Goal: Navigation & Orientation: Understand site structure

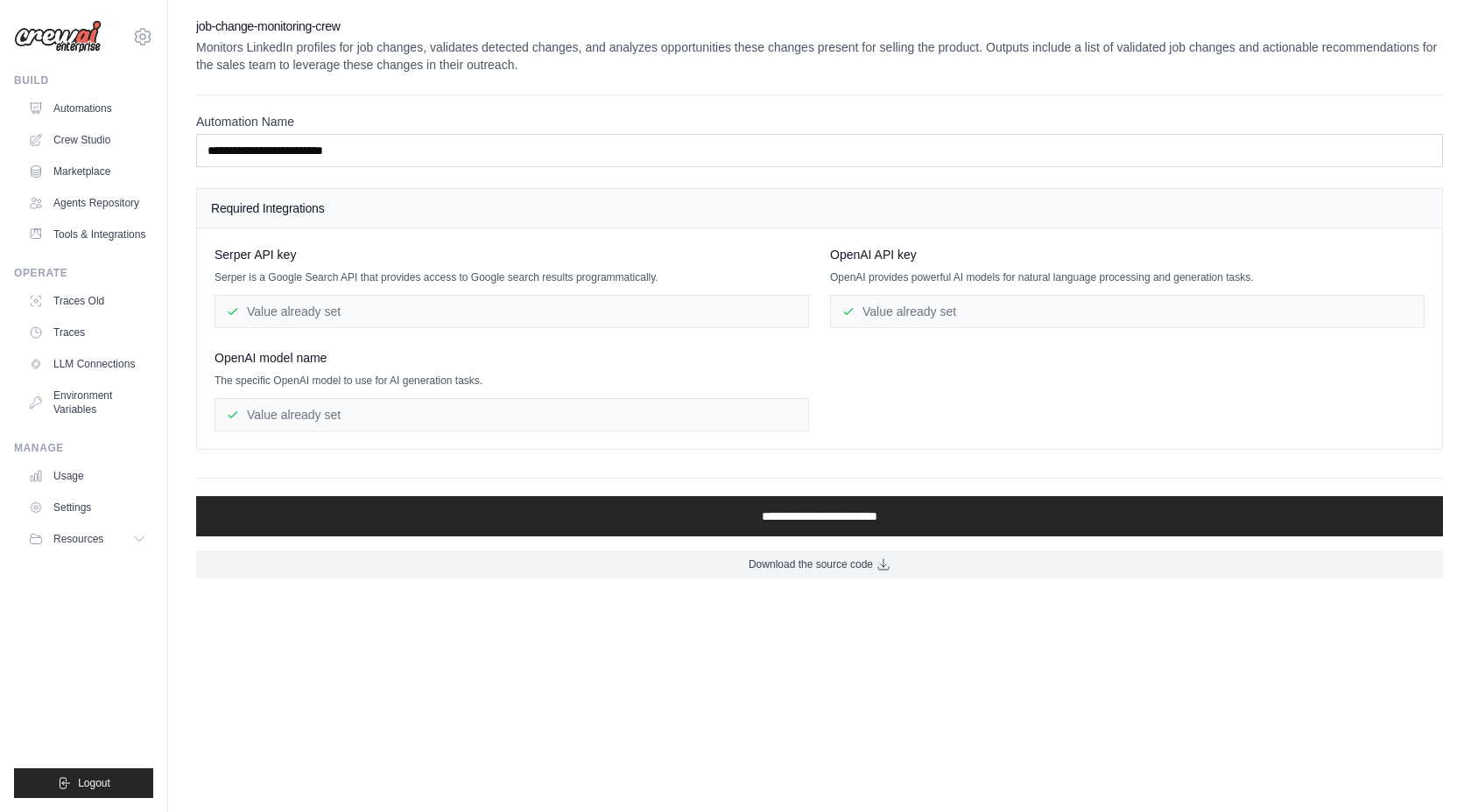
click at [904, 312] on div "Value already set" at bounding box center [1127, 310] width 595 height 33
click at [576, 323] on div "Value already set" at bounding box center [512, 310] width 595 height 33
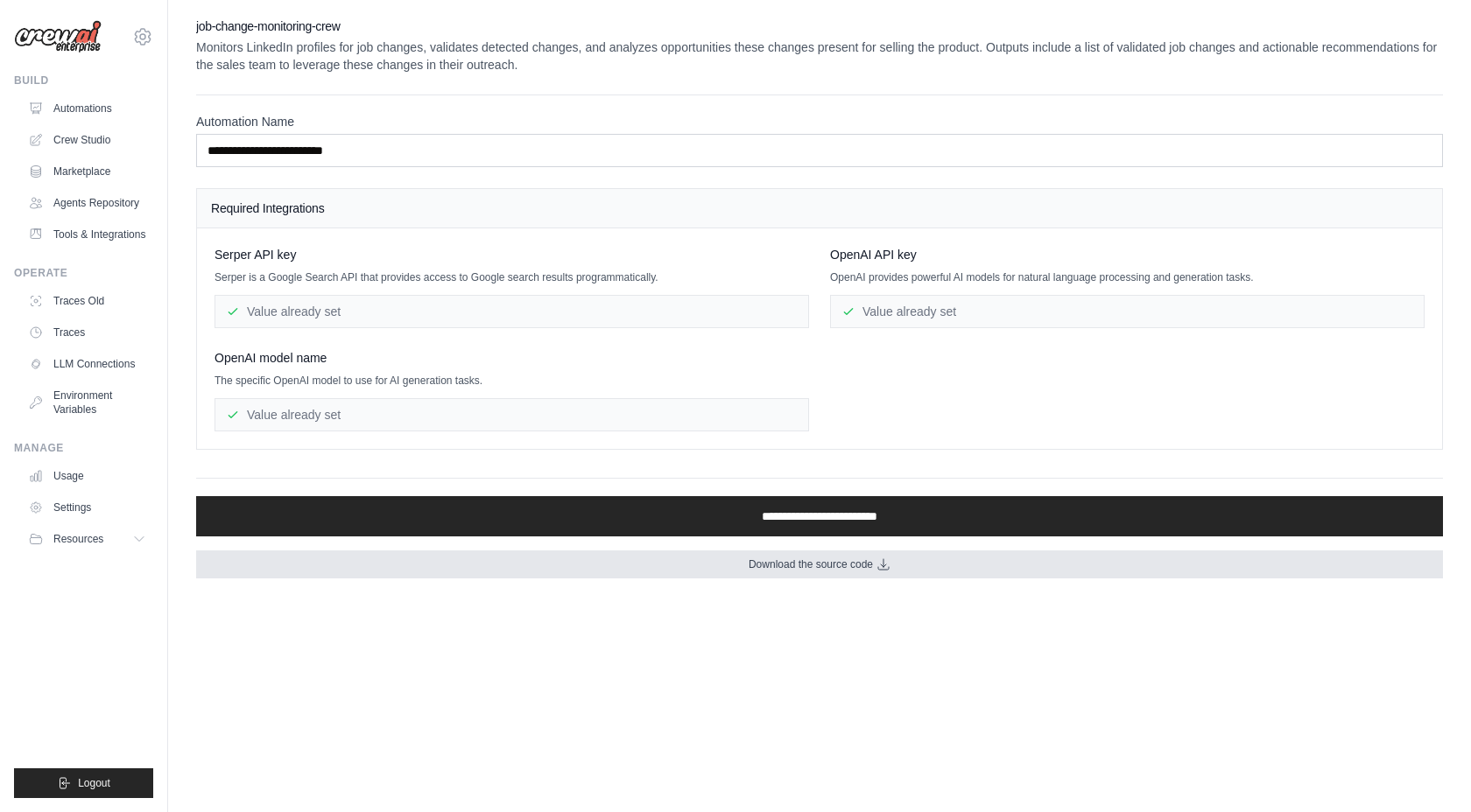
click at [712, 560] on link "Download the source code" at bounding box center [819, 565] width 1247 height 28
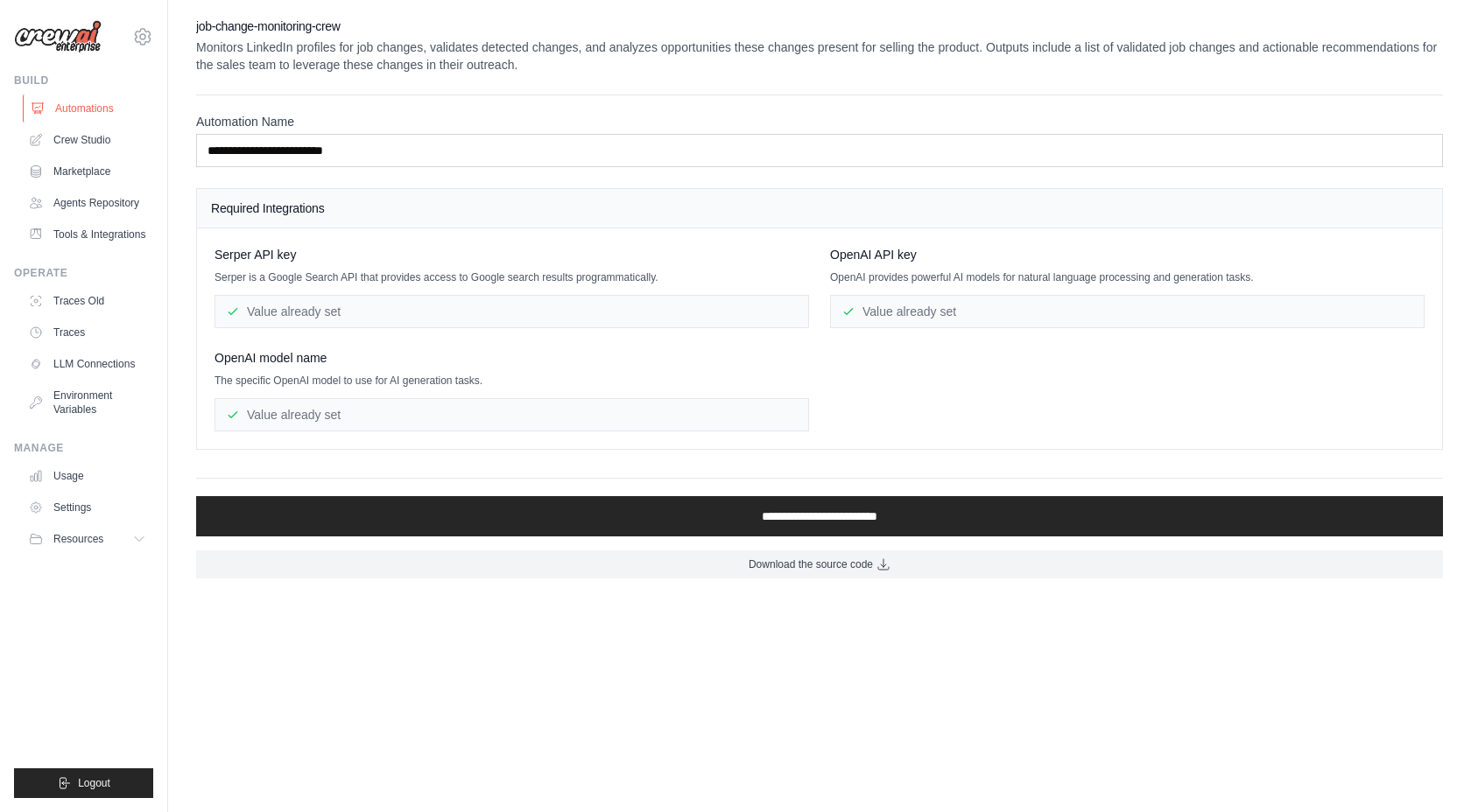
click at [87, 109] on link "Automations" at bounding box center [88, 108] width 132 height 28
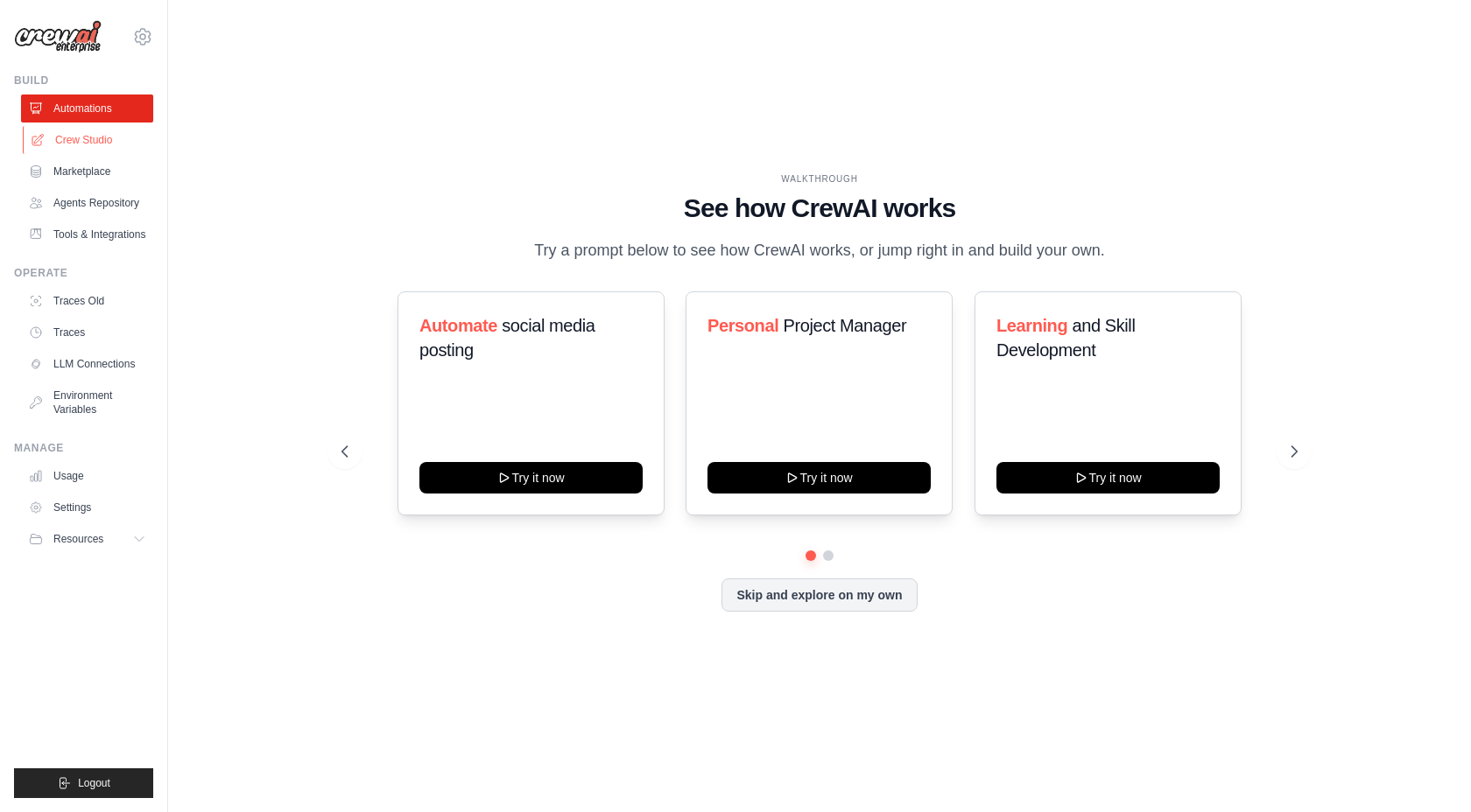
click at [84, 134] on link "Crew Studio" at bounding box center [88, 140] width 132 height 28
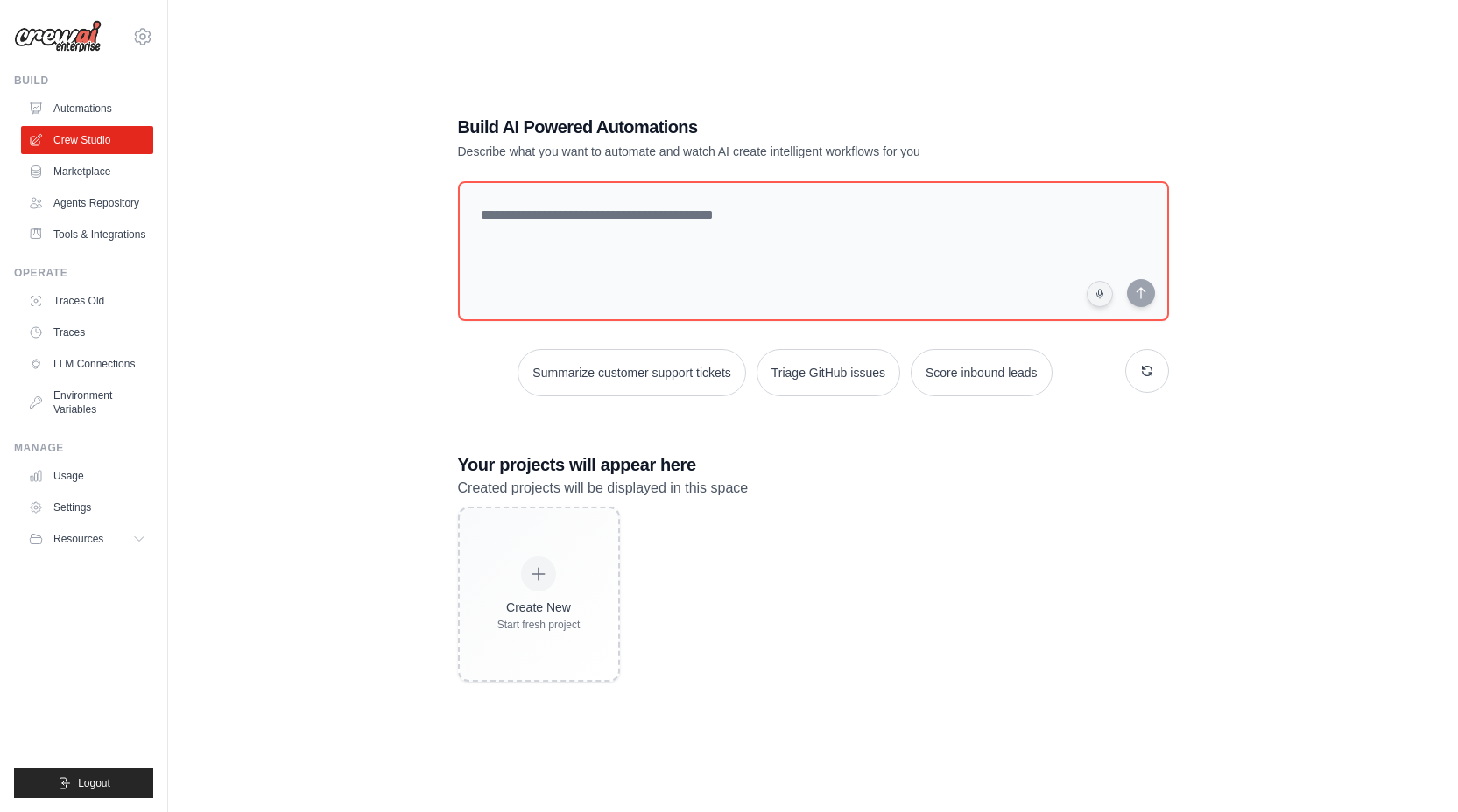
scroll to position [35, 0]
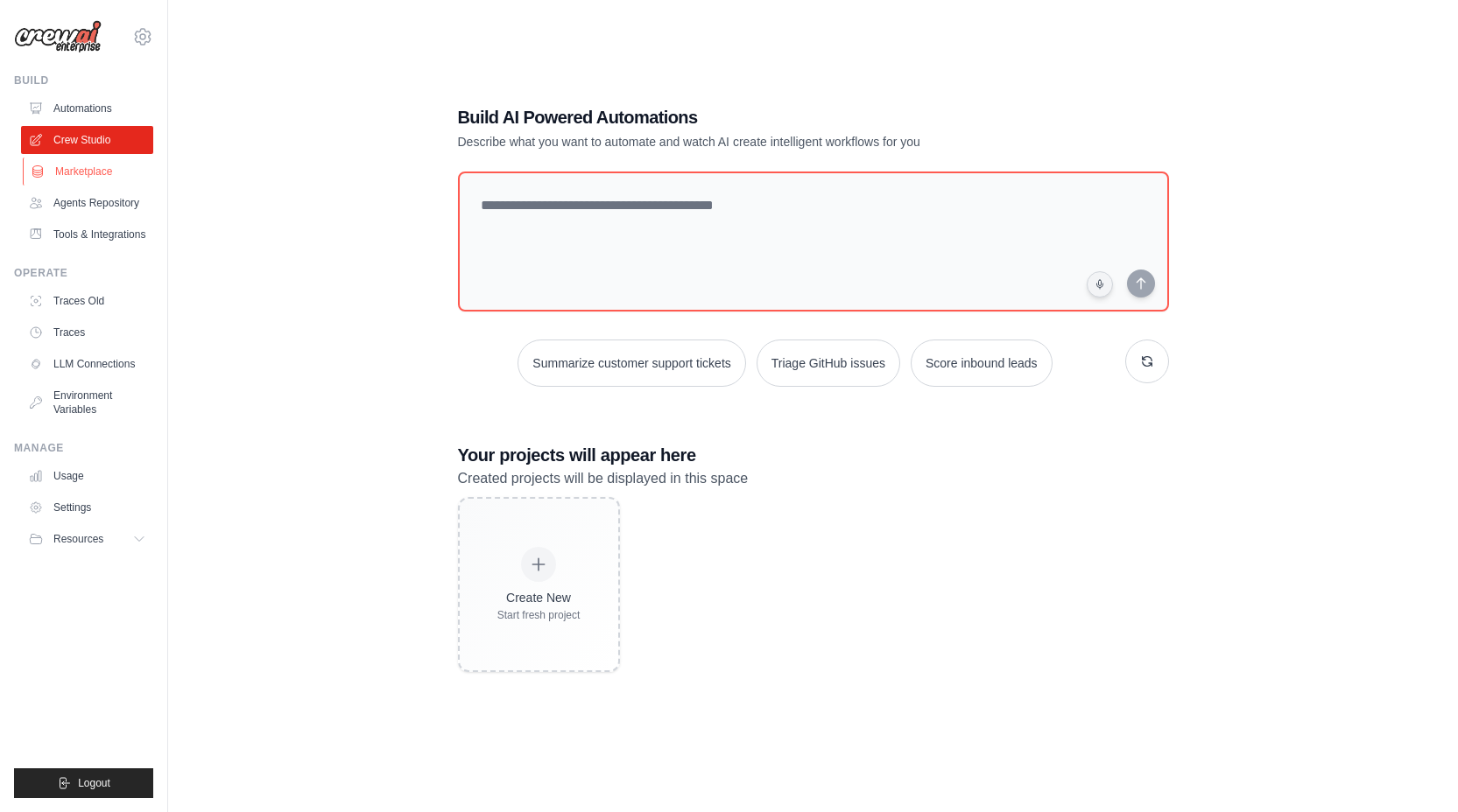
click at [66, 180] on link "Marketplace" at bounding box center [88, 171] width 132 height 28
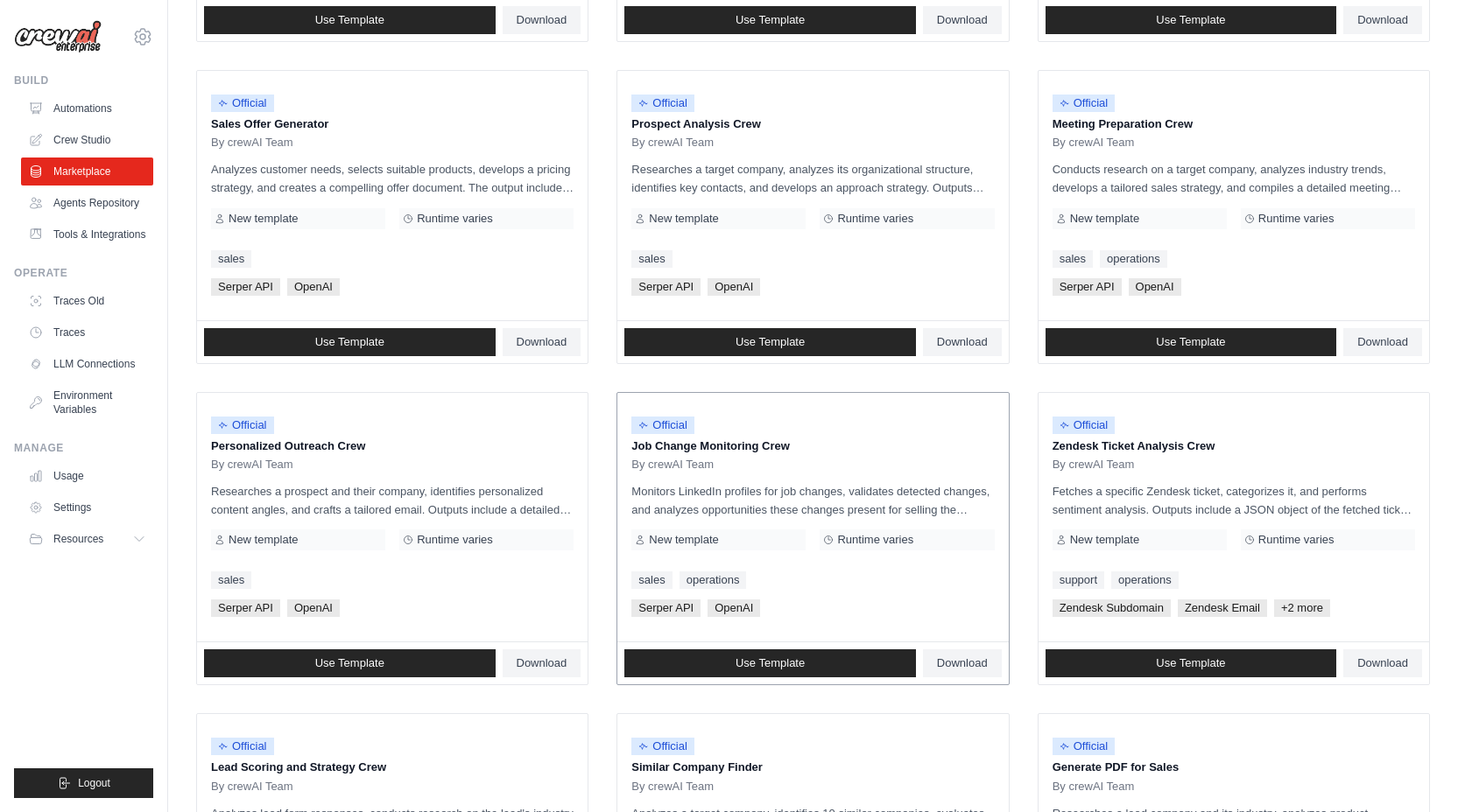
scroll to position [485, 0]
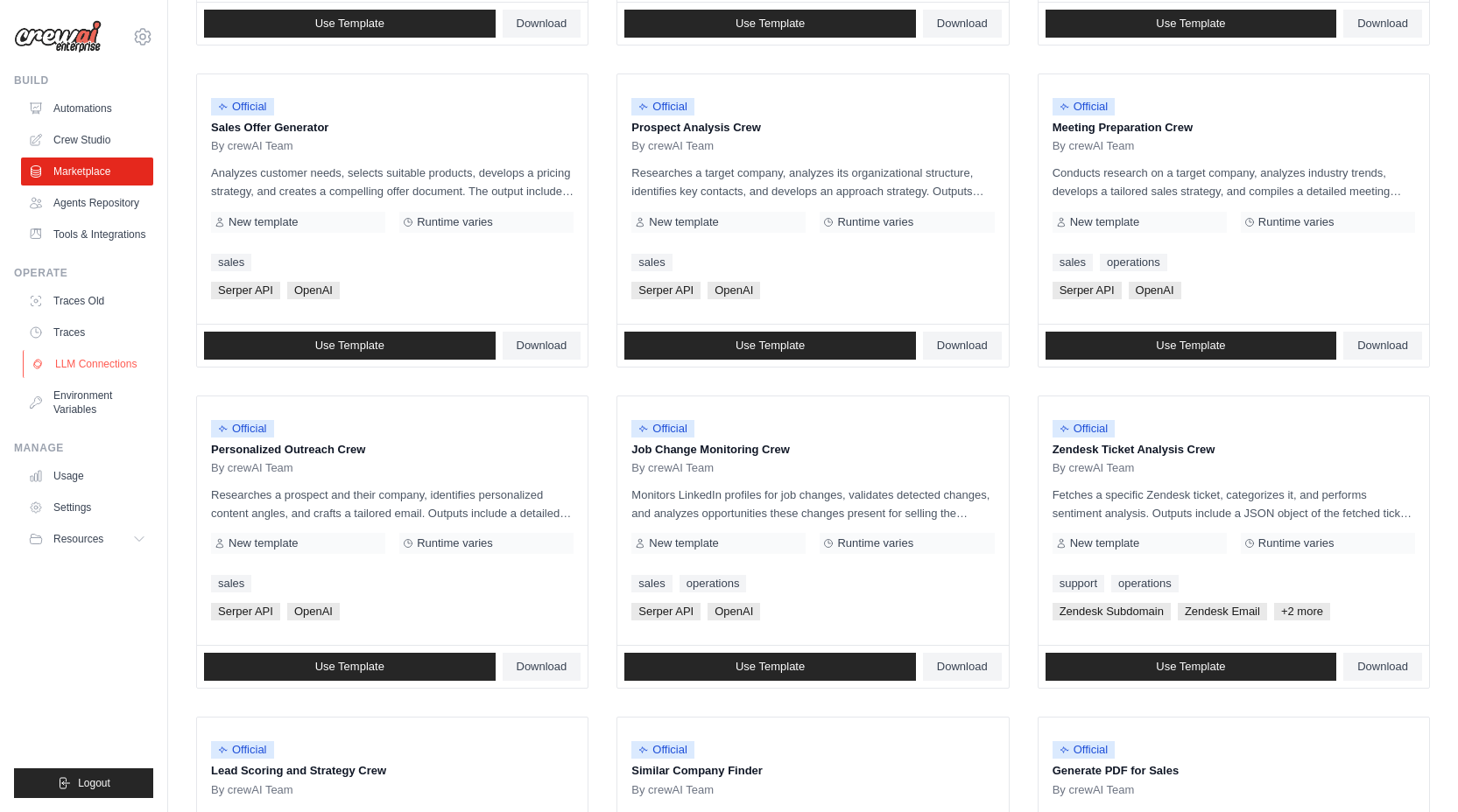
click at [93, 369] on link "LLM Connections" at bounding box center [88, 364] width 132 height 28
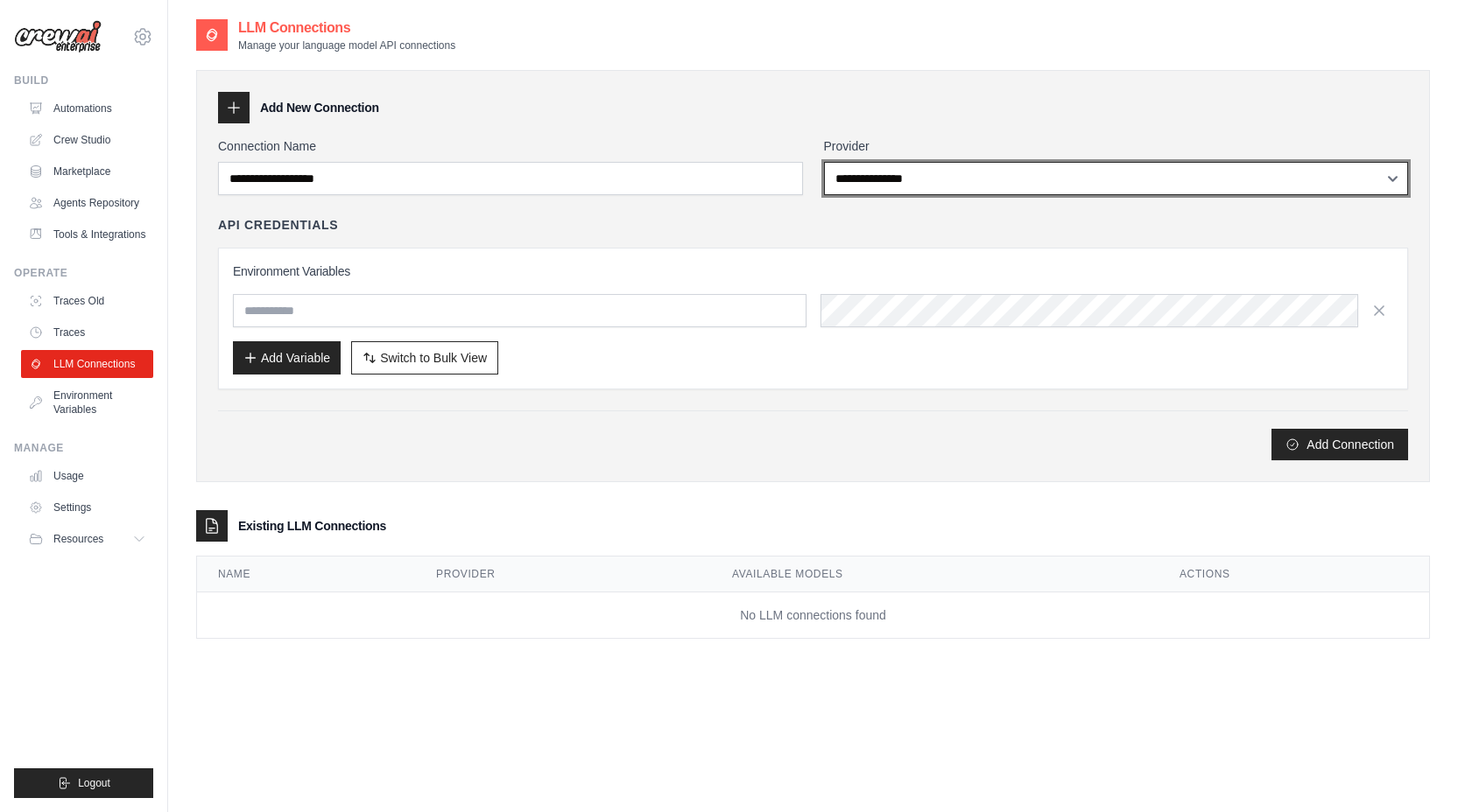
click at [908, 175] on select "**********" at bounding box center [1115, 178] width 585 height 33
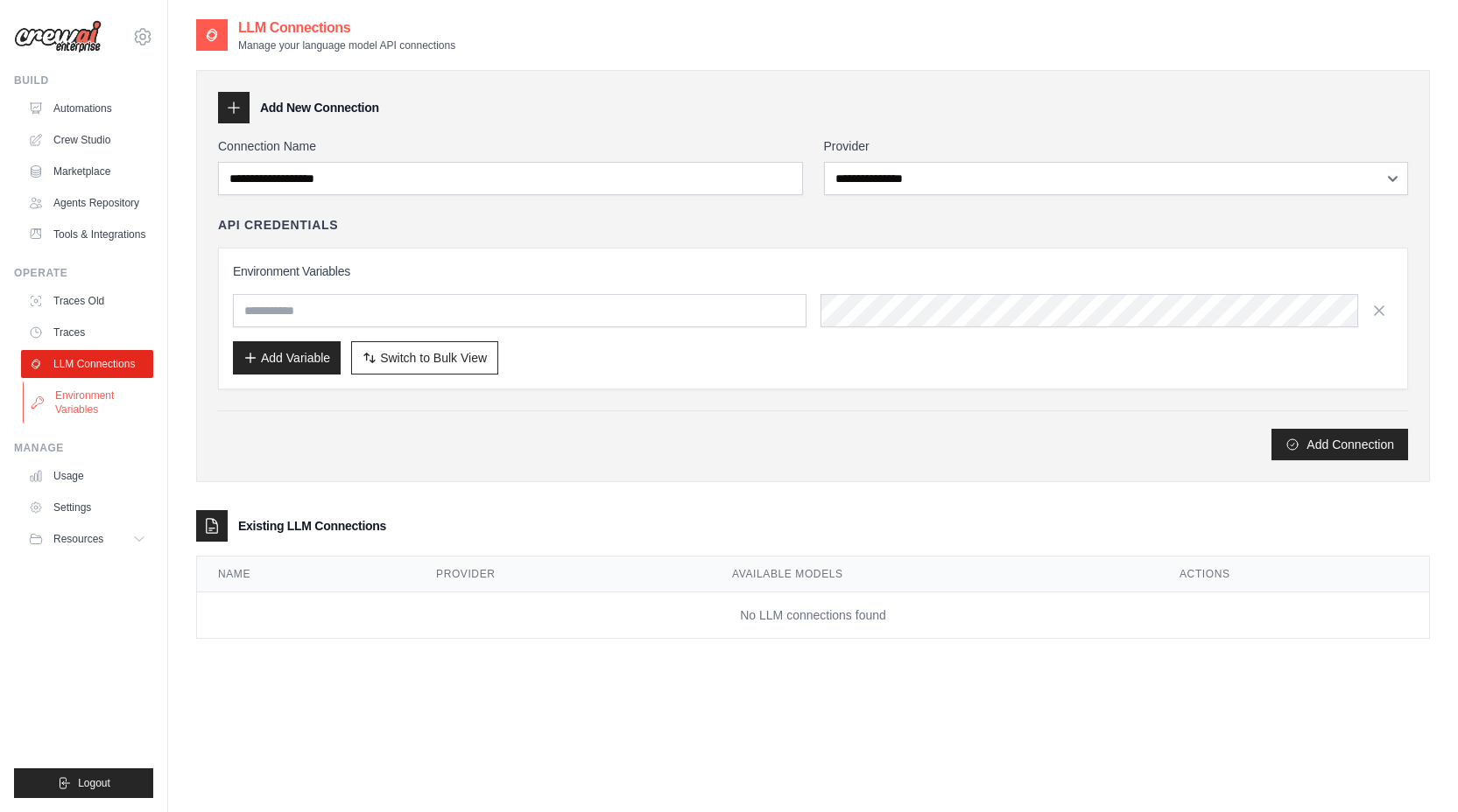
click at [56, 410] on link "Environment Variables" at bounding box center [88, 403] width 132 height 42
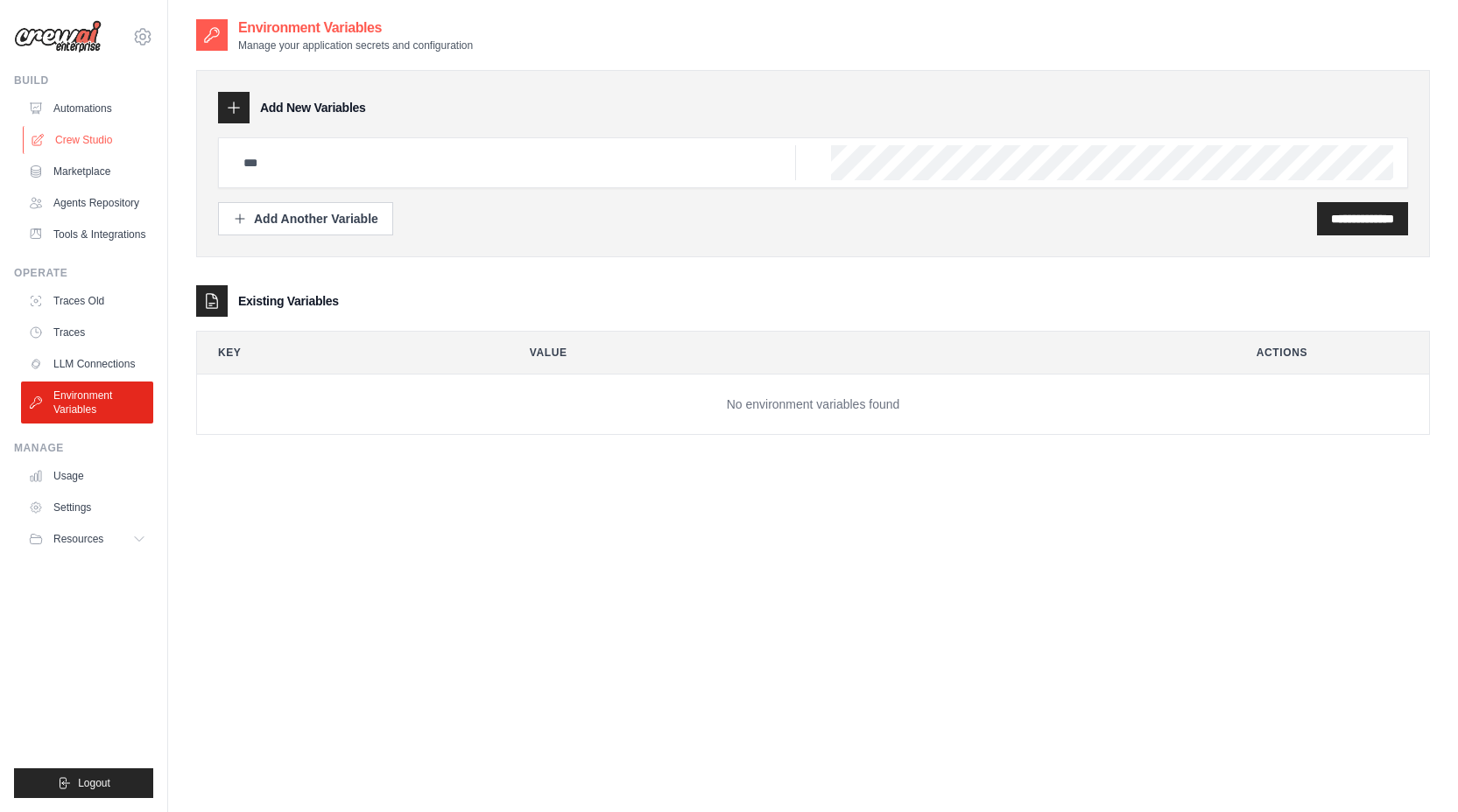
click at [113, 142] on link "Crew Studio" at bounding box center [88, 140] width 132 height 28
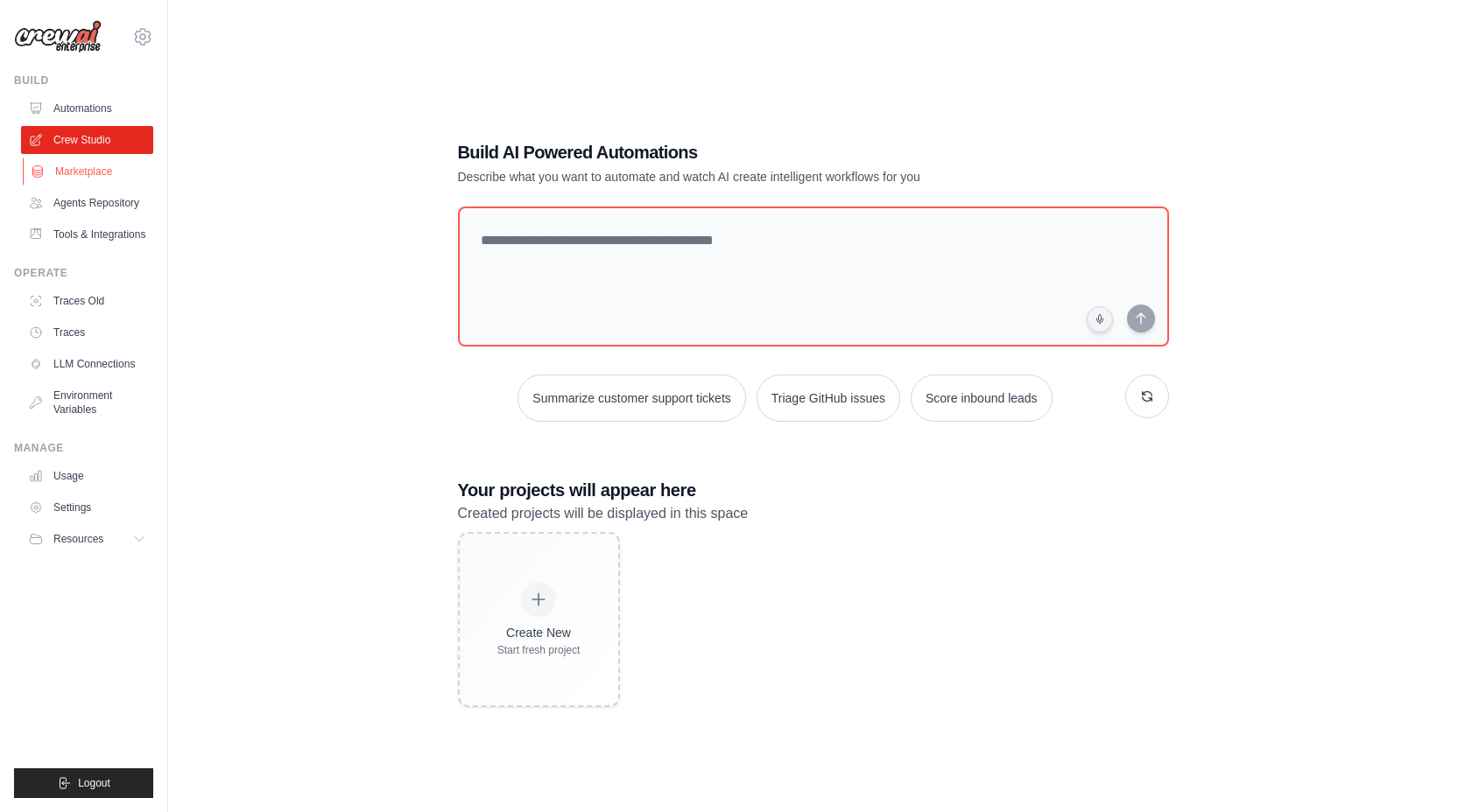
click at [93, 168] on link "Marketplace" at bounding box center [88, 171] width 132 height 28
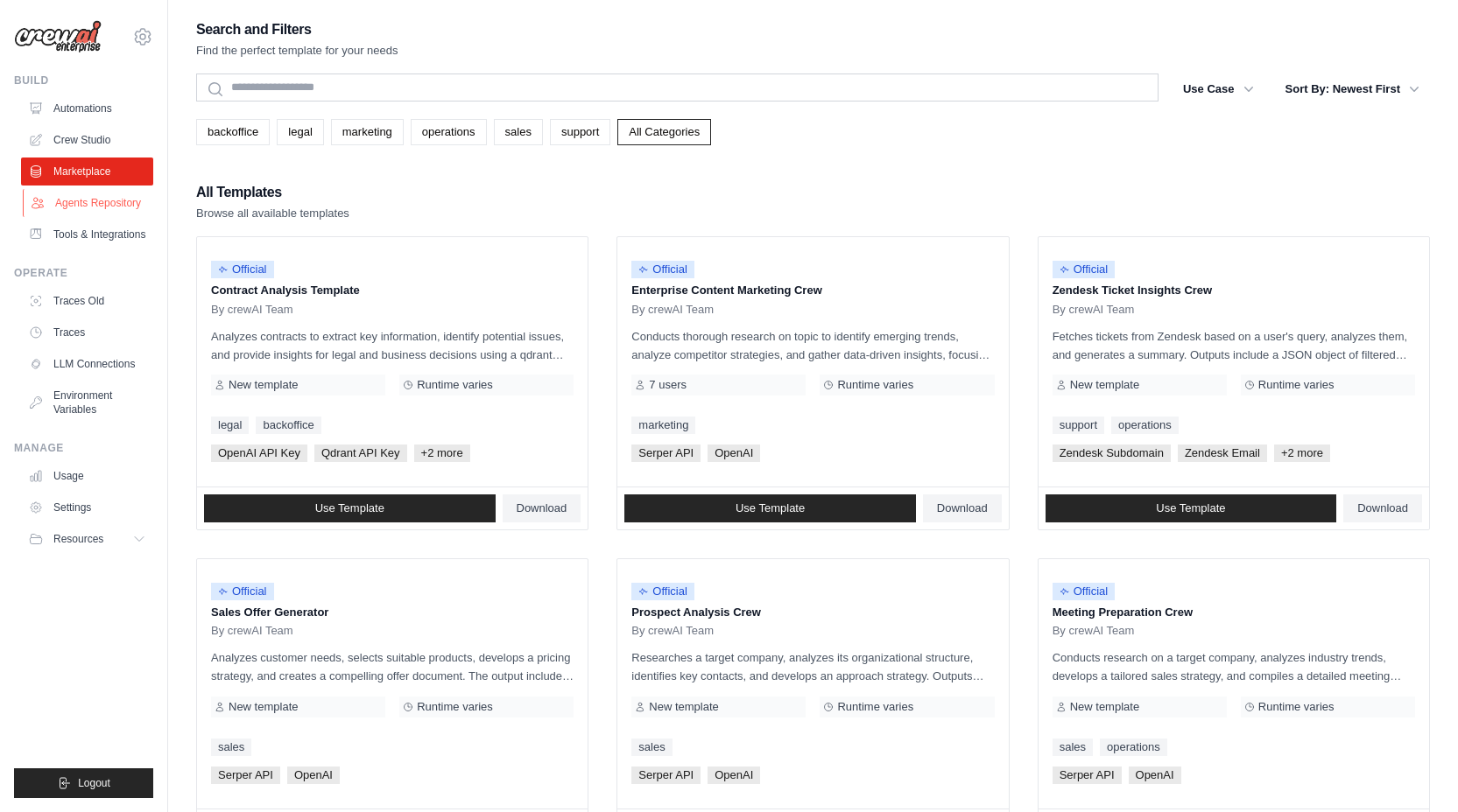
click at [104, 207] on link "Agents Repository" at bounding box center [88, 203] width 132 height 28
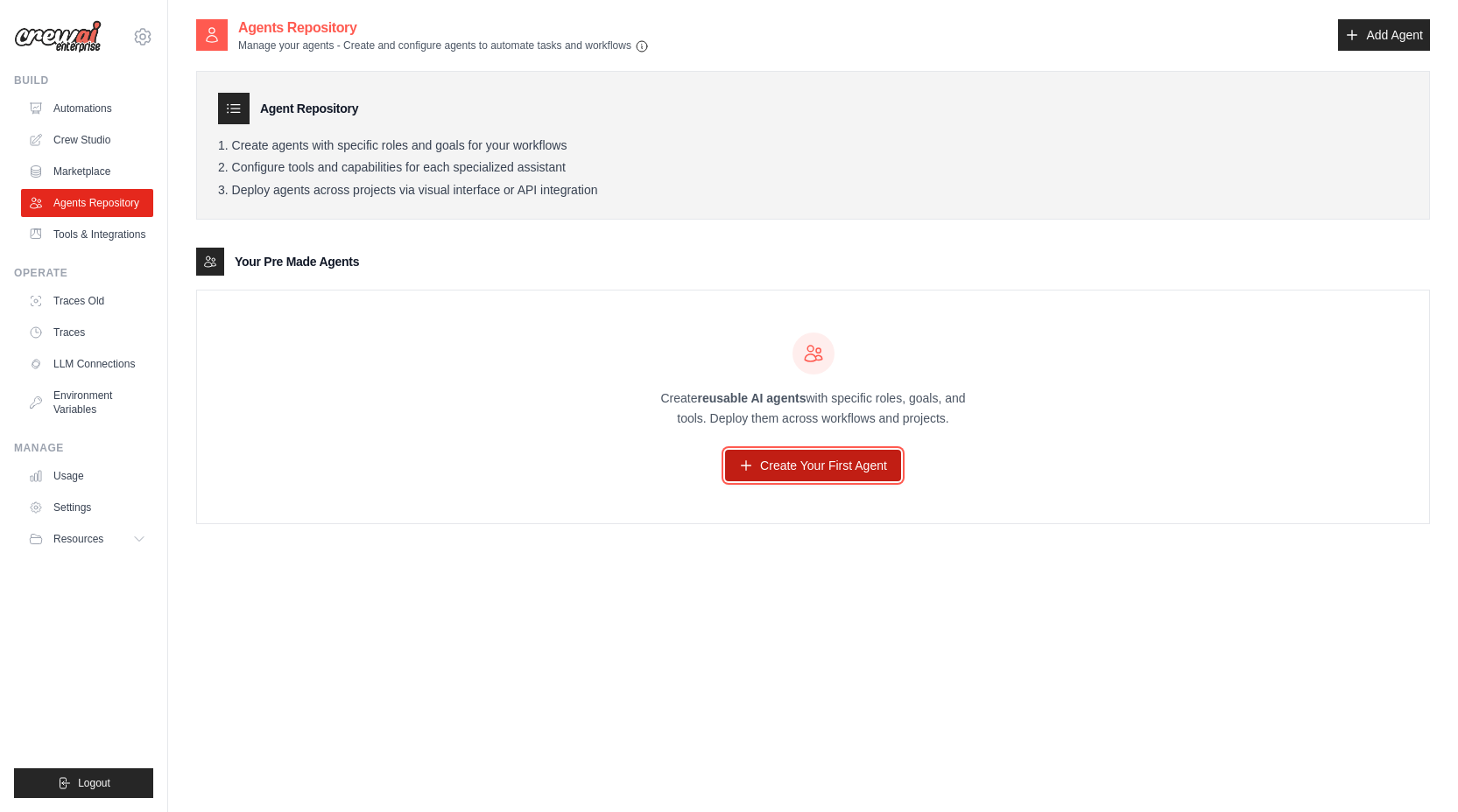
click at [825, 476] on link "Create Your First Agent" at bounding box center [812, 465] width 176 height 31
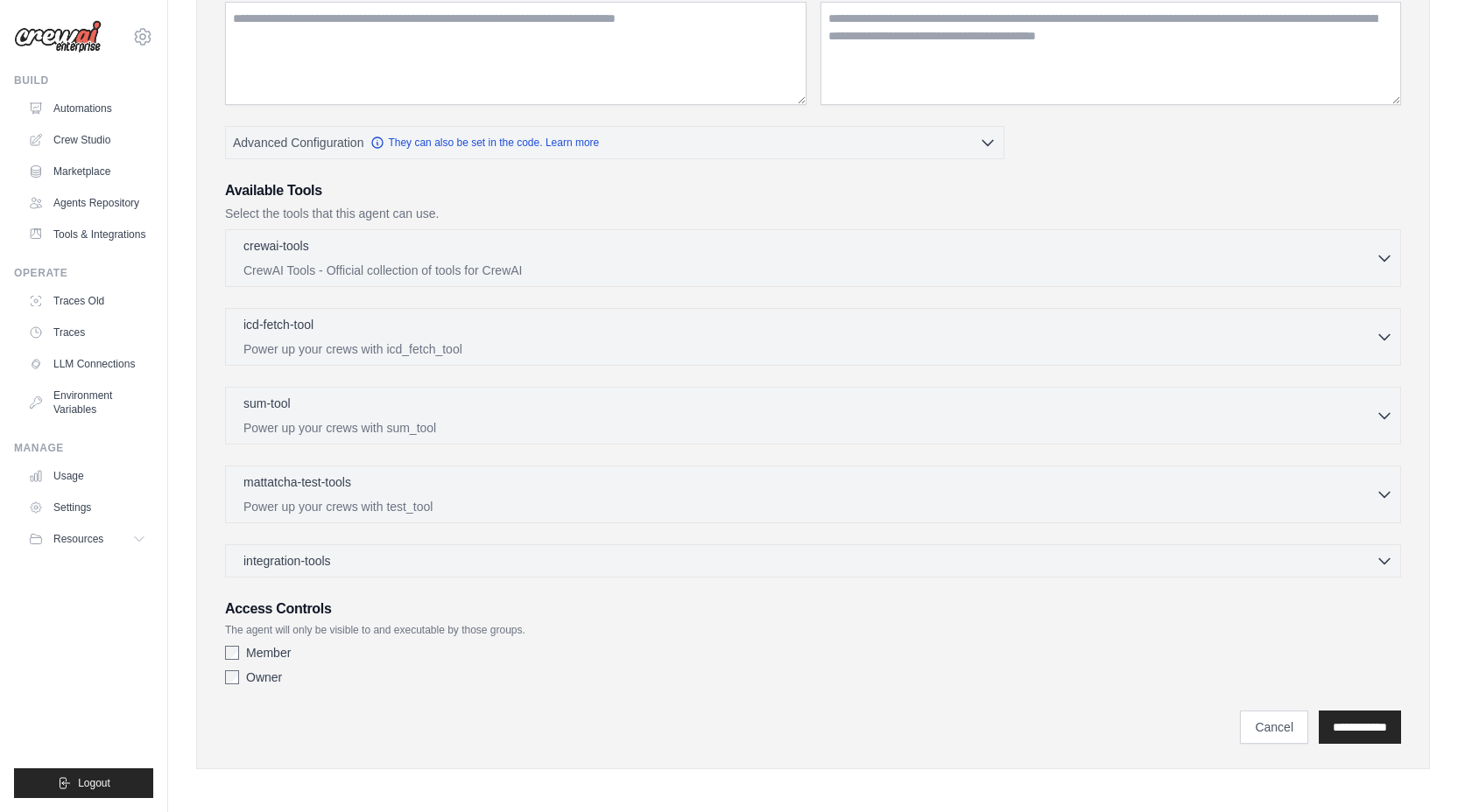
scroll to position [260, 0]
click at [542, 399] on div "sum-tool 0 selected" at bounding box center [809, 402] width 1132 height 21
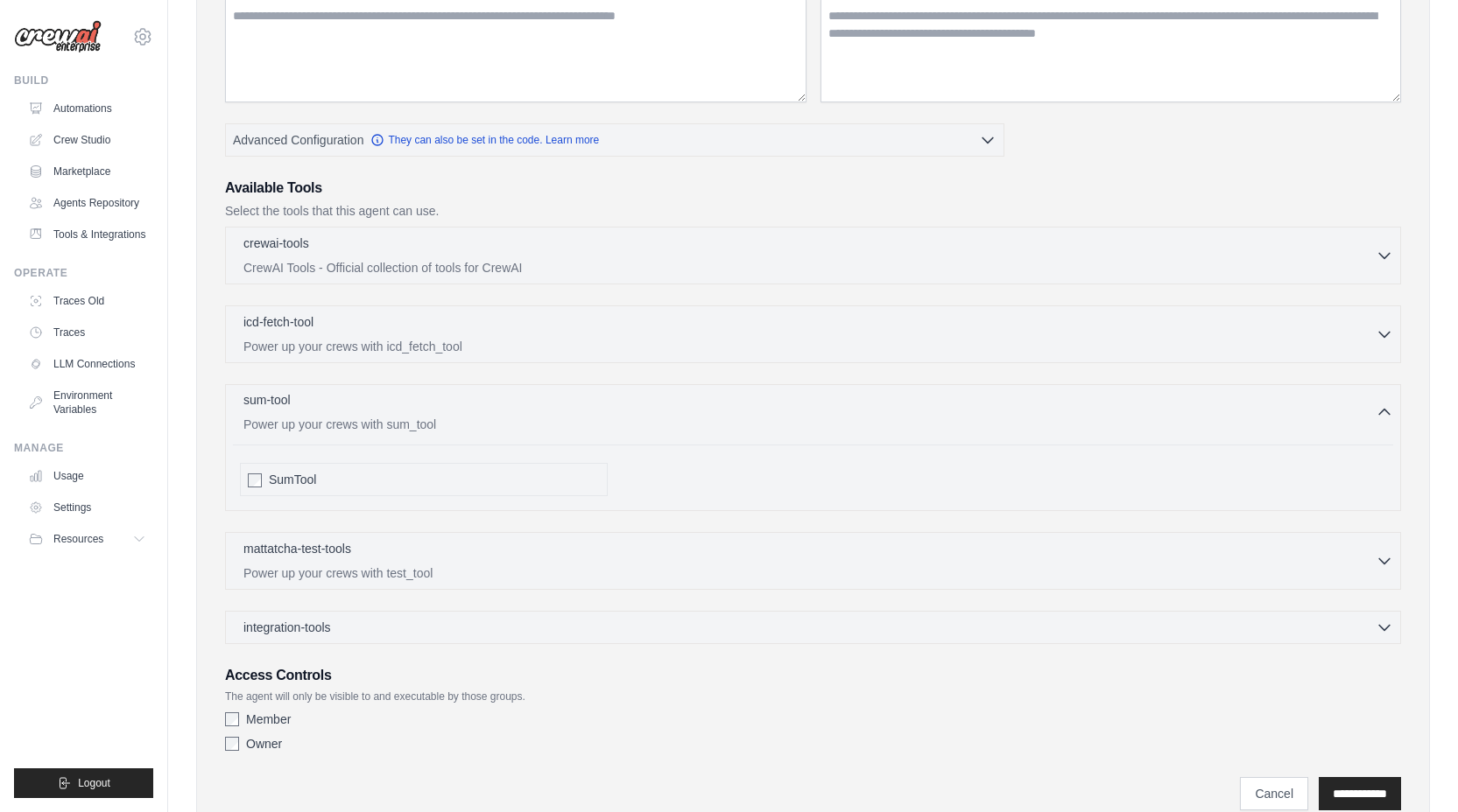
click at [542, 399] on div "sum-tool 0 selected" at bounding box center [809, 402] width 1132 height 21
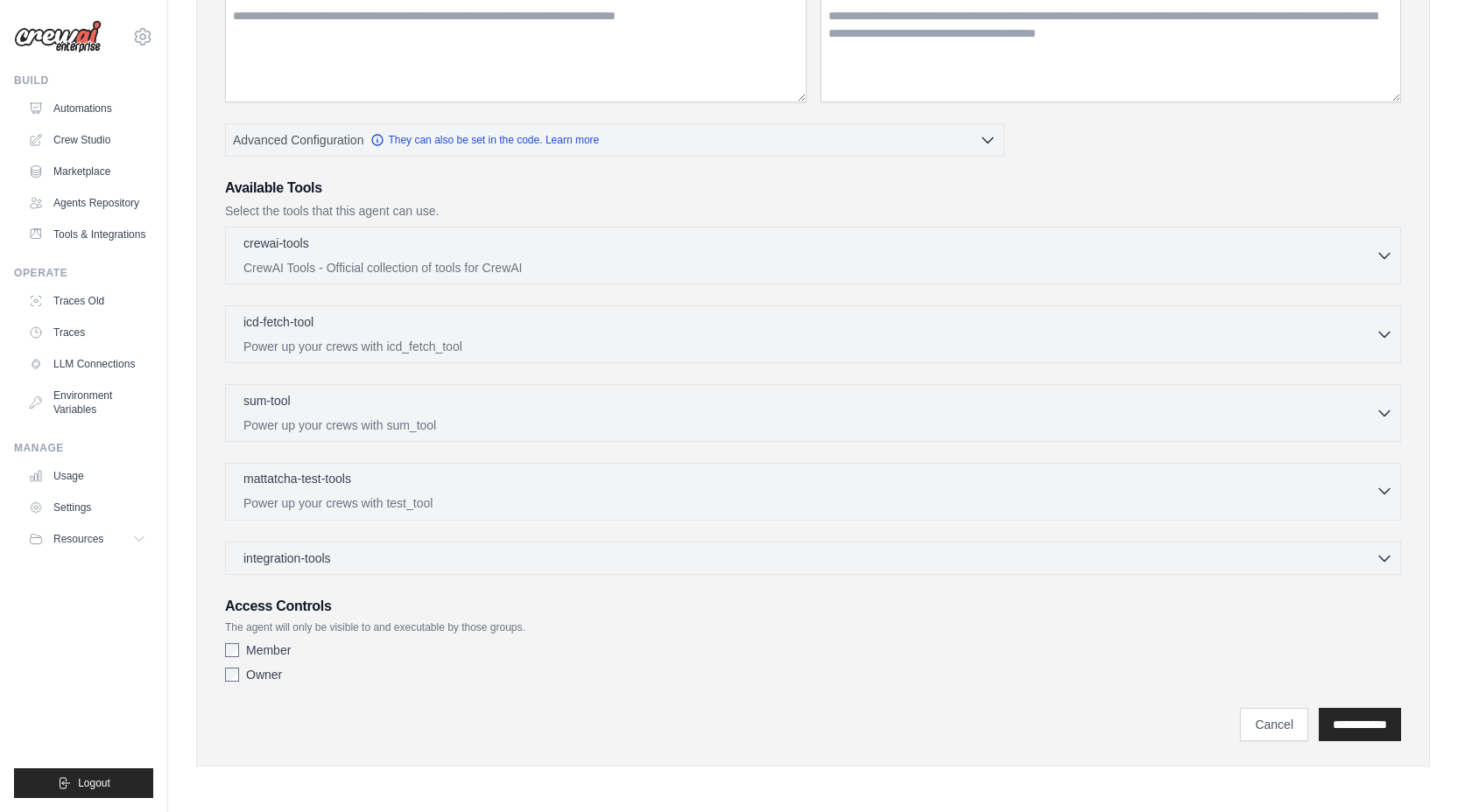
click at [457, 494] on div "mattatcha-test-tools 0 selected Power up your crews with test_tool" at bounding box center [809, 491] width 1132 height 42
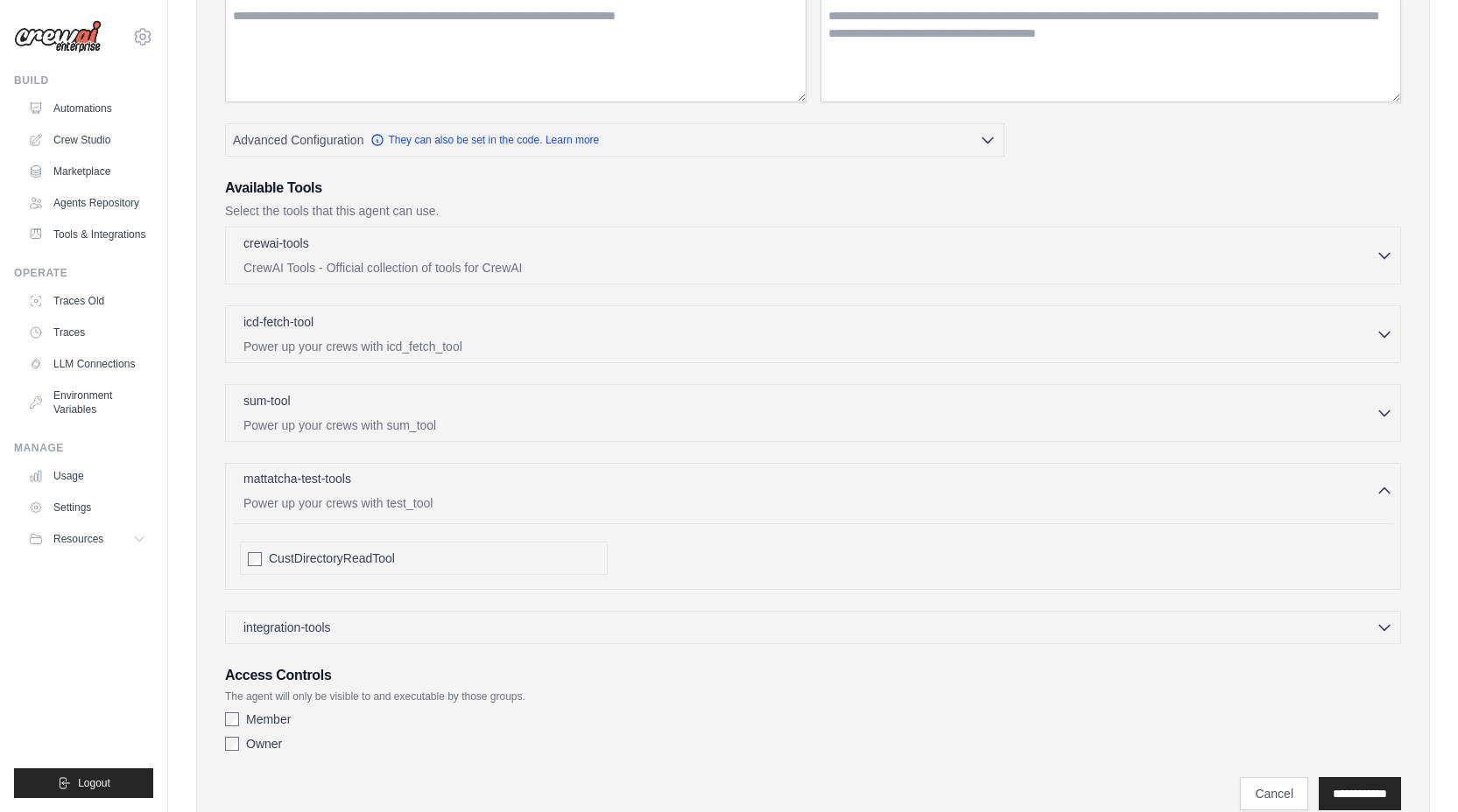
click at [457, 492] on div "mattatcha-test-tools 0 selected Power up your crews with test_tool" at bounding box center [809, 491] width 1132 height 42
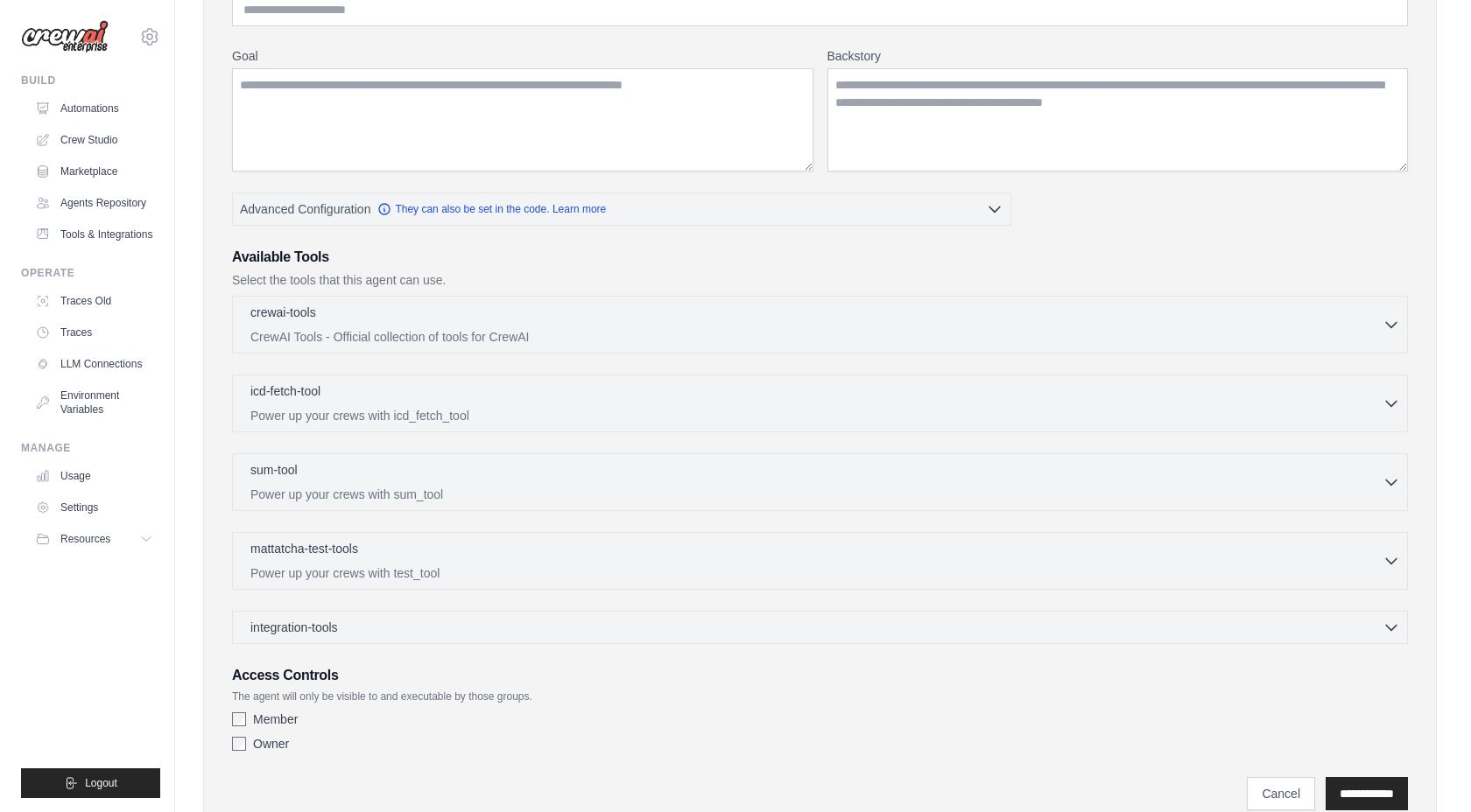
scroll to position [0, 0]
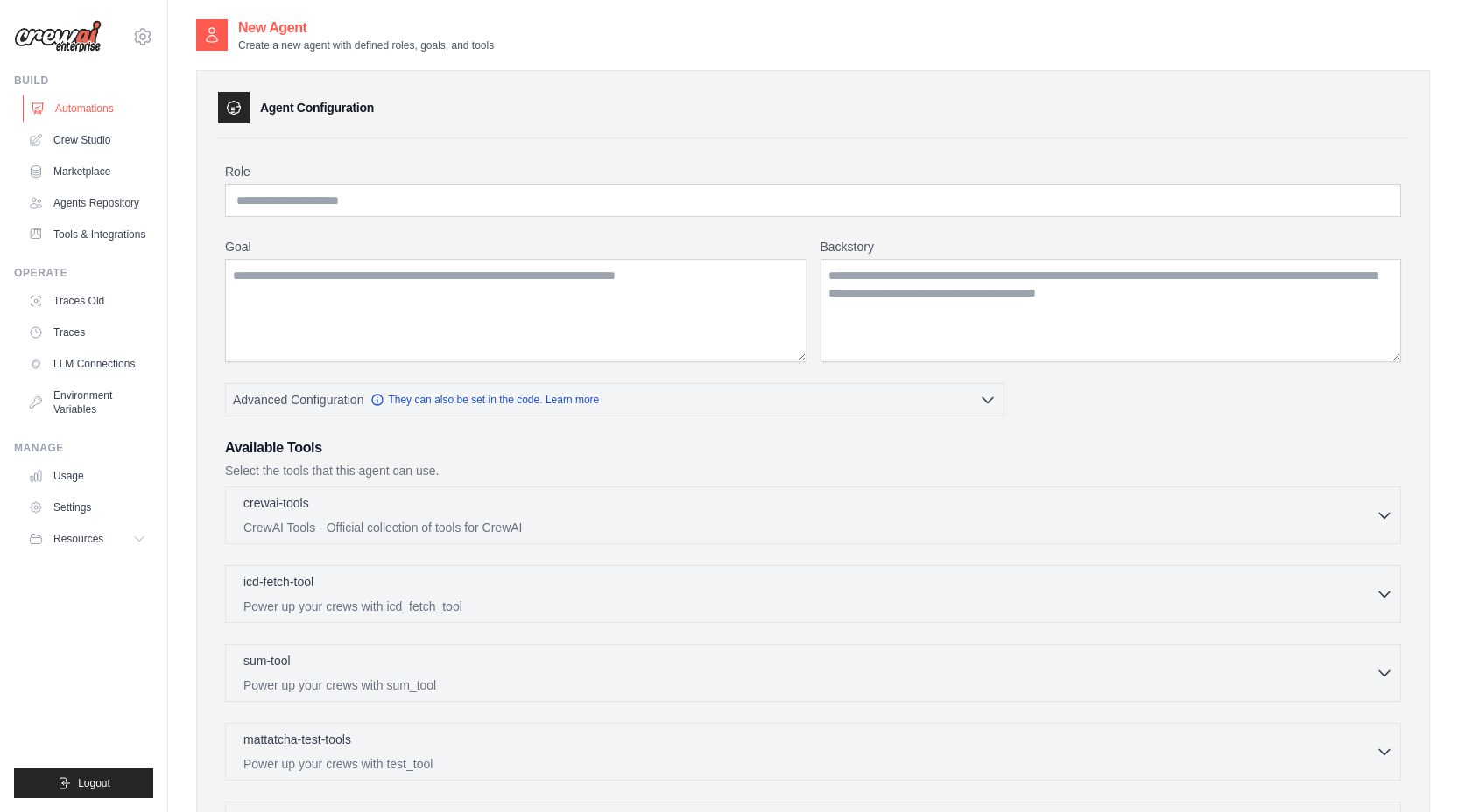
click at [82, 110] on link "Automations" at bounding box center [88, 108] width 132 height 28
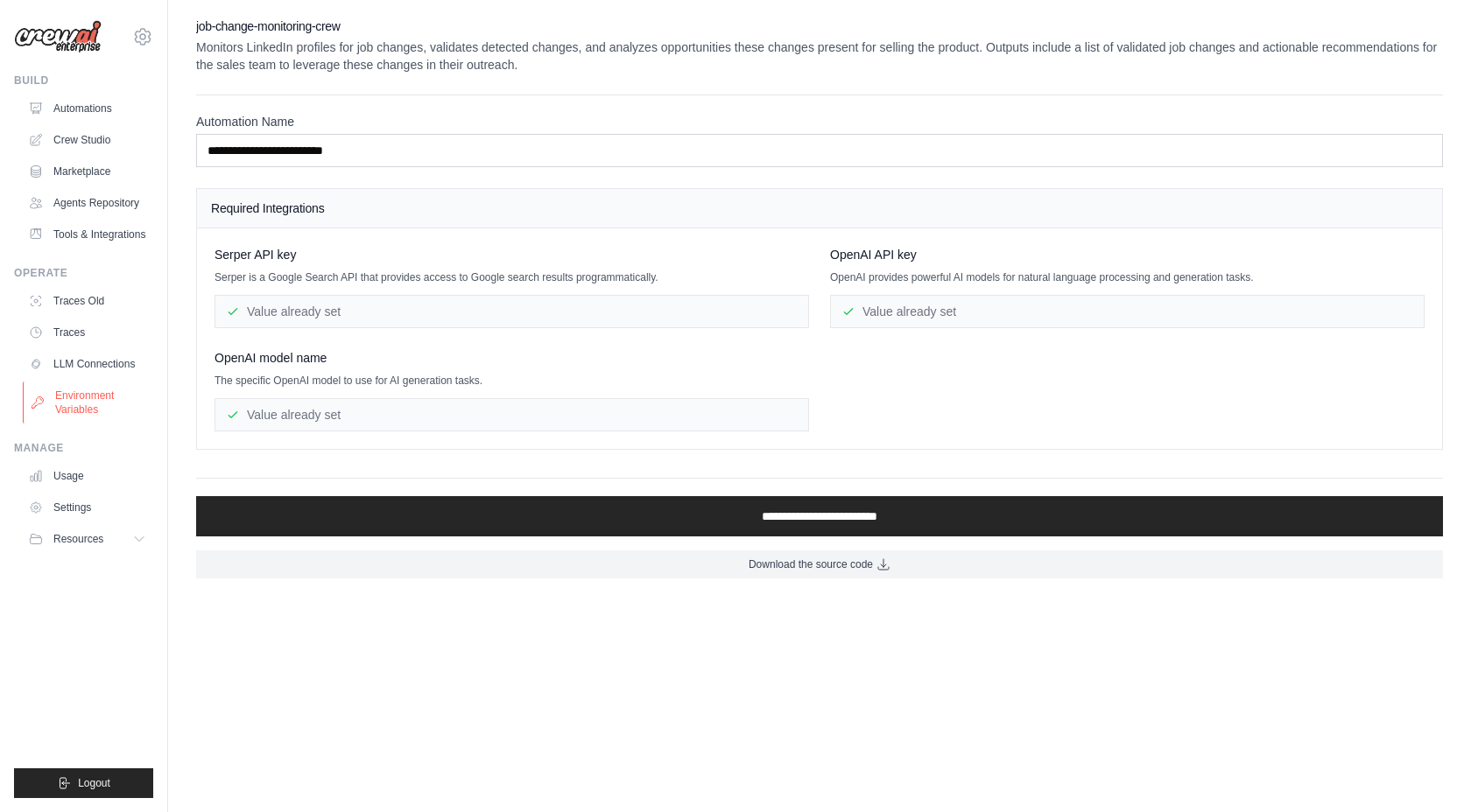
click at [85, 411] on link "Environment Variables" at bounding box center [88, 403] width 132 height 42
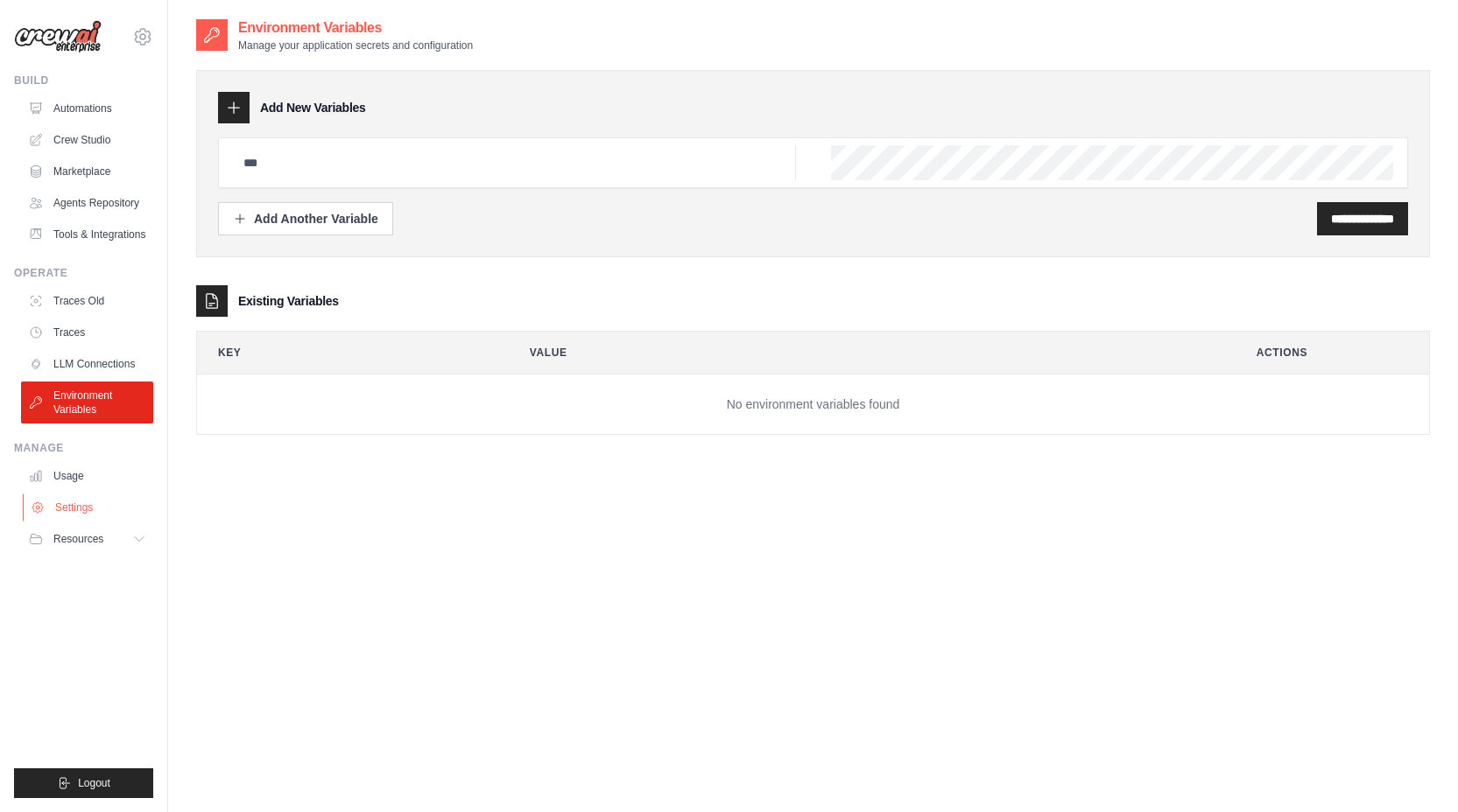
click at [67, 497] on link "Settings" at bounding box center [88, 508] width 132 height 28
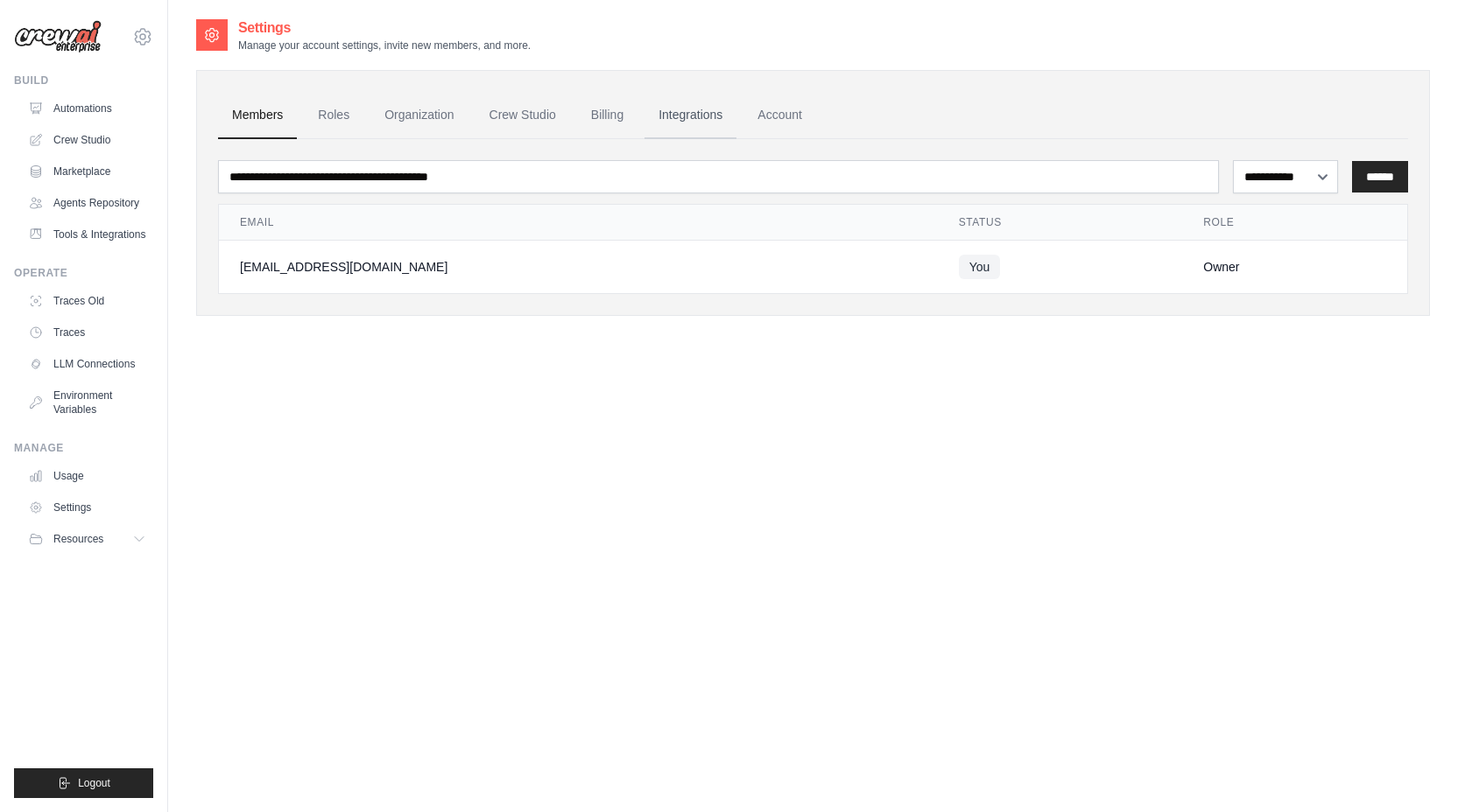
click at [666, 114] on link "Integrations" at bounding box center [691, 116] width 92 height 47
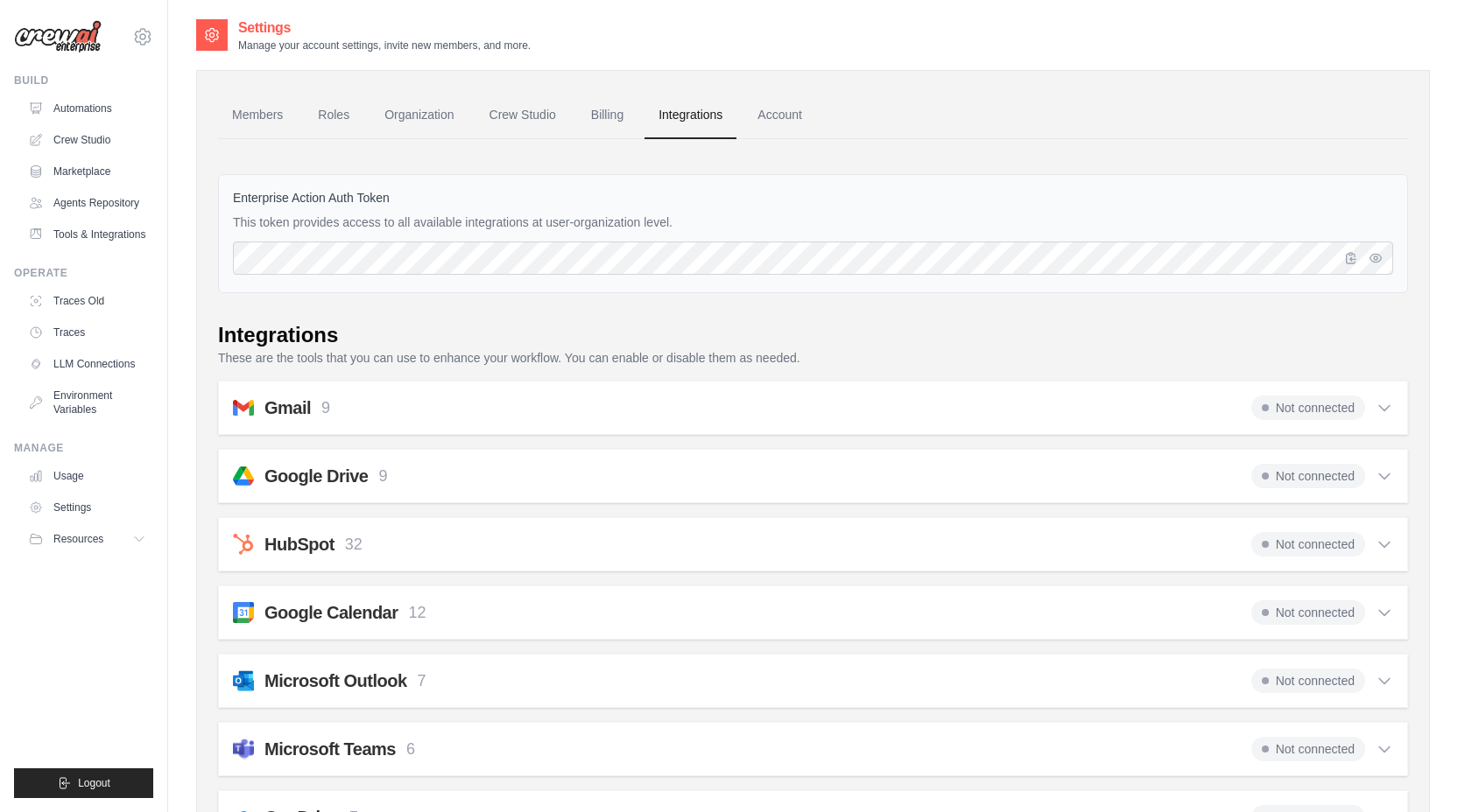
click at [573, 391] on div "Gmail 9 Not connected Select all Send an Email: gmail_send_email Get an Email b…" at bounding box center [813, 408] width 1190 height 55
click at [1382, 407] on icon at bounding box center [1384, 407] width 18 height 18
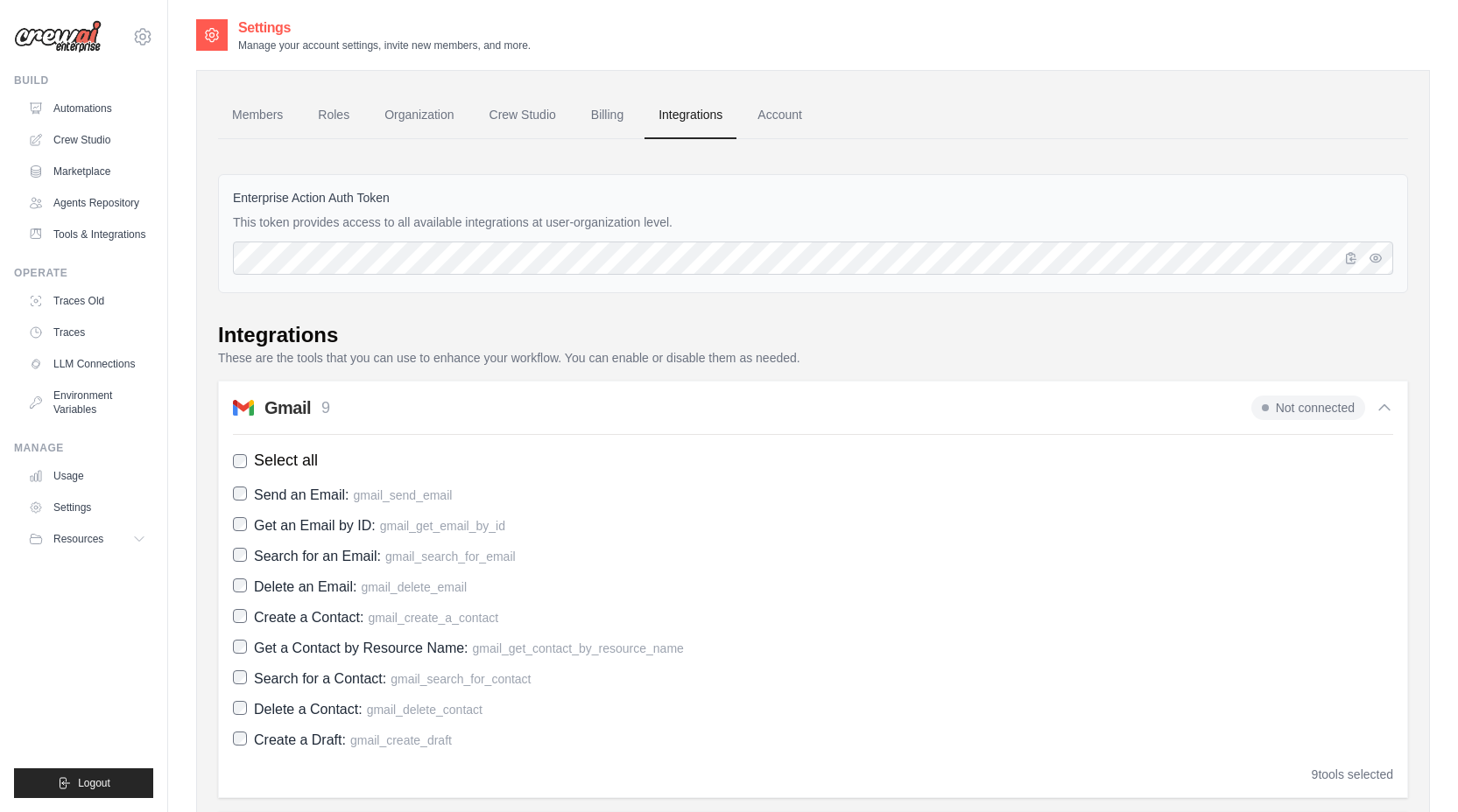
click at [1382, 407] on icon at bounding box center [1384, 408] width 10 height 6
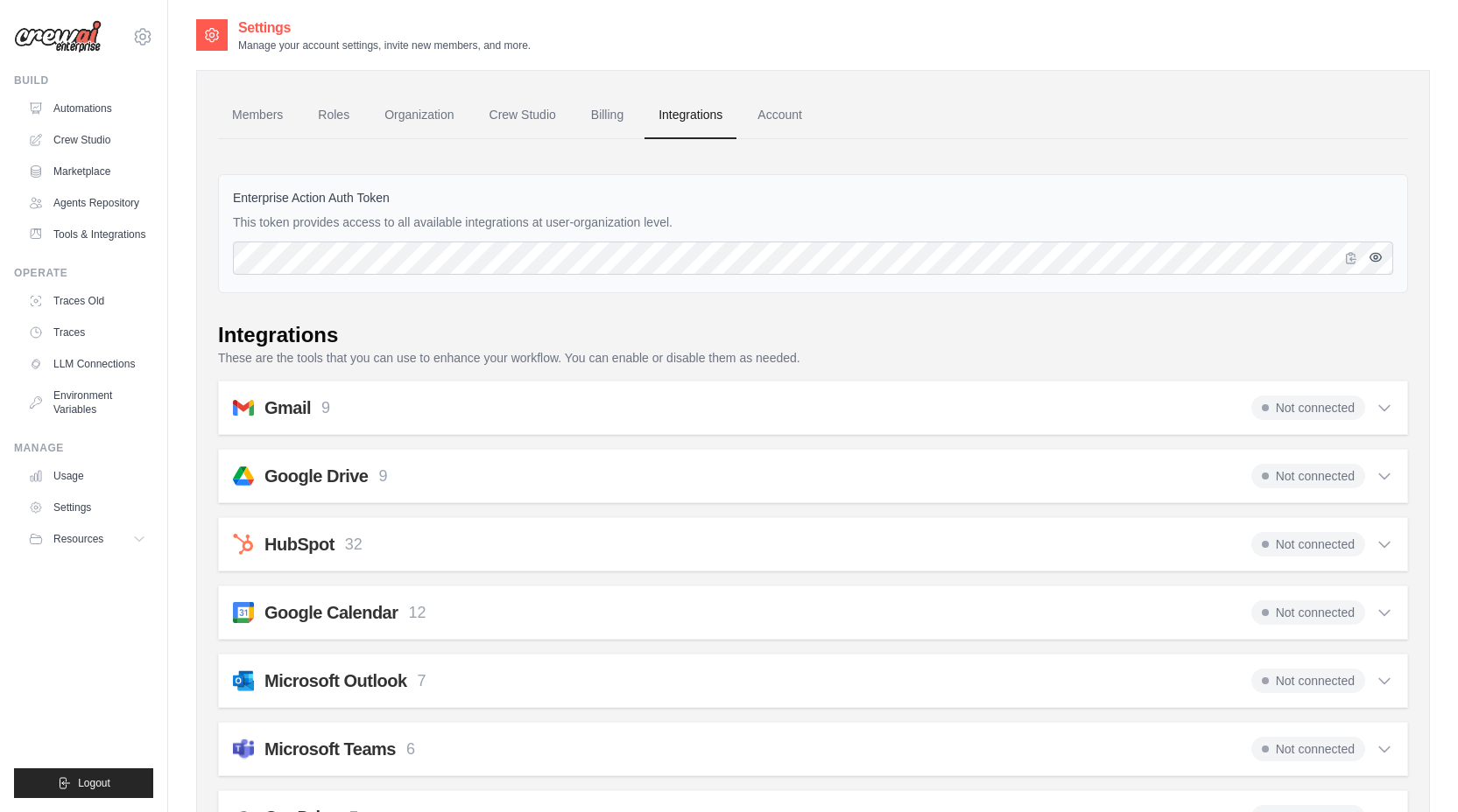
click at [1372, 255] on icon "button" at bounding box center [1375, 257] width 14 height 14
click at [1372, 255] on icon "button" at bounding box center [1376, 257] width 11 height 10
click at [784, 130] on link "Account" at bounding box center [779, 116] width 72 height 47
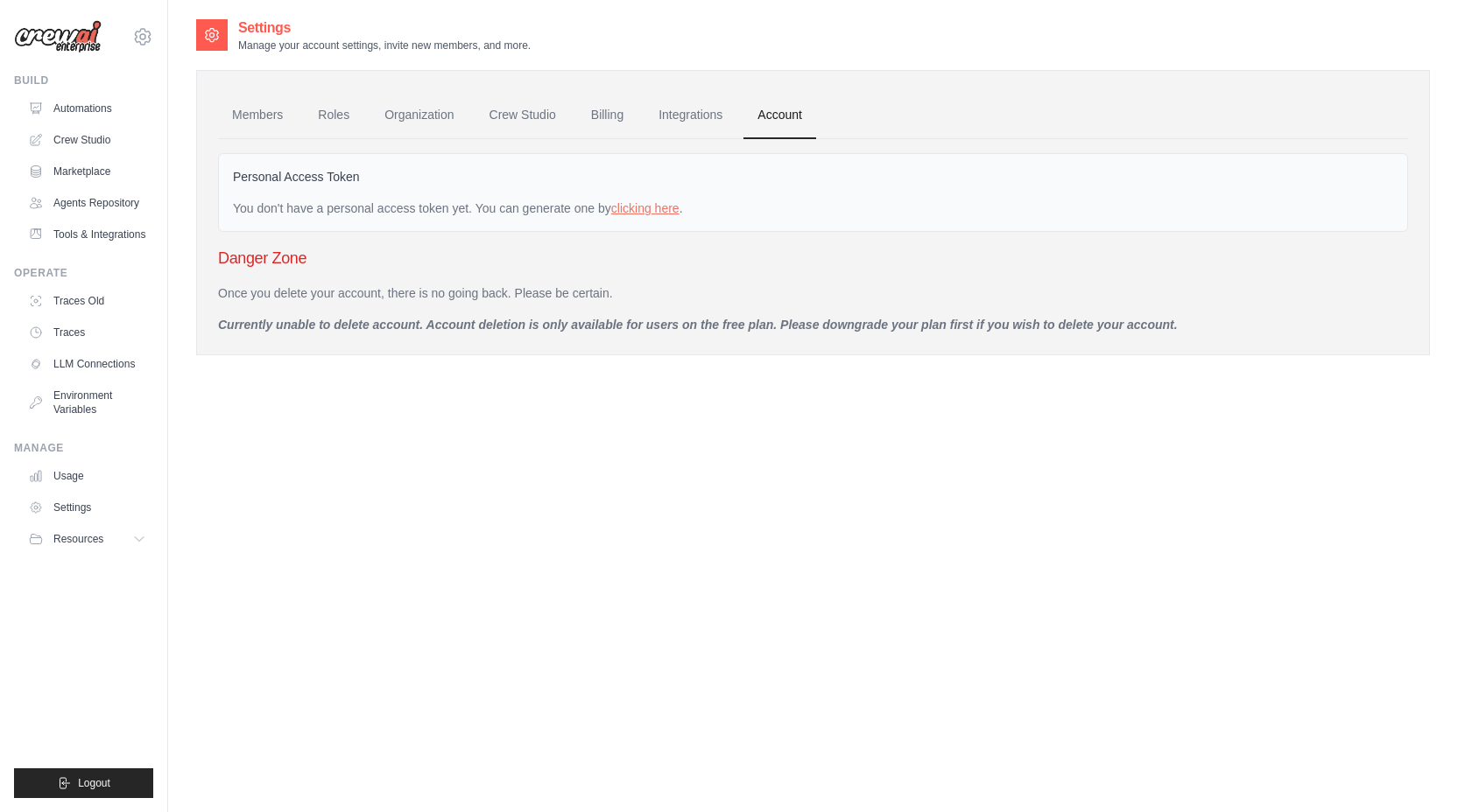
click at [79, 93] on div "Build Automations Crew Studio Marketplace Agents Repository" at bounding box center [84, 161] width 139 height 175
click at [79, 100] on link "Automations" at bounding box center [88, 108] width 132 height 28
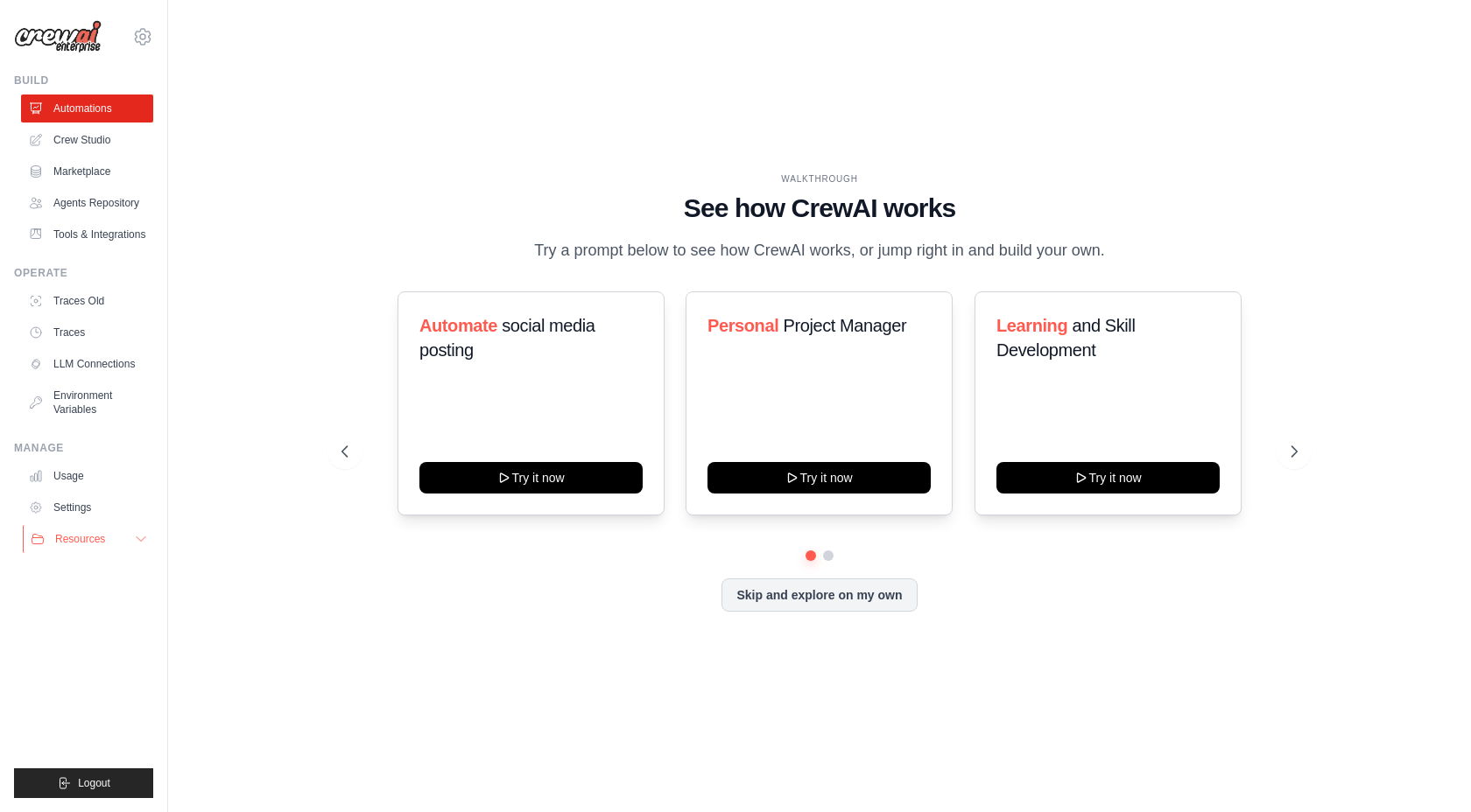
click at [126, 542] on button "Resources" at bounding box center [88, 539] width 132 height 28
click at [127, 541] on button "Resources" at bounding box center [88, 539] width 132 height 28
